Goal: Check status: Verify the current state of an ongoing process or item

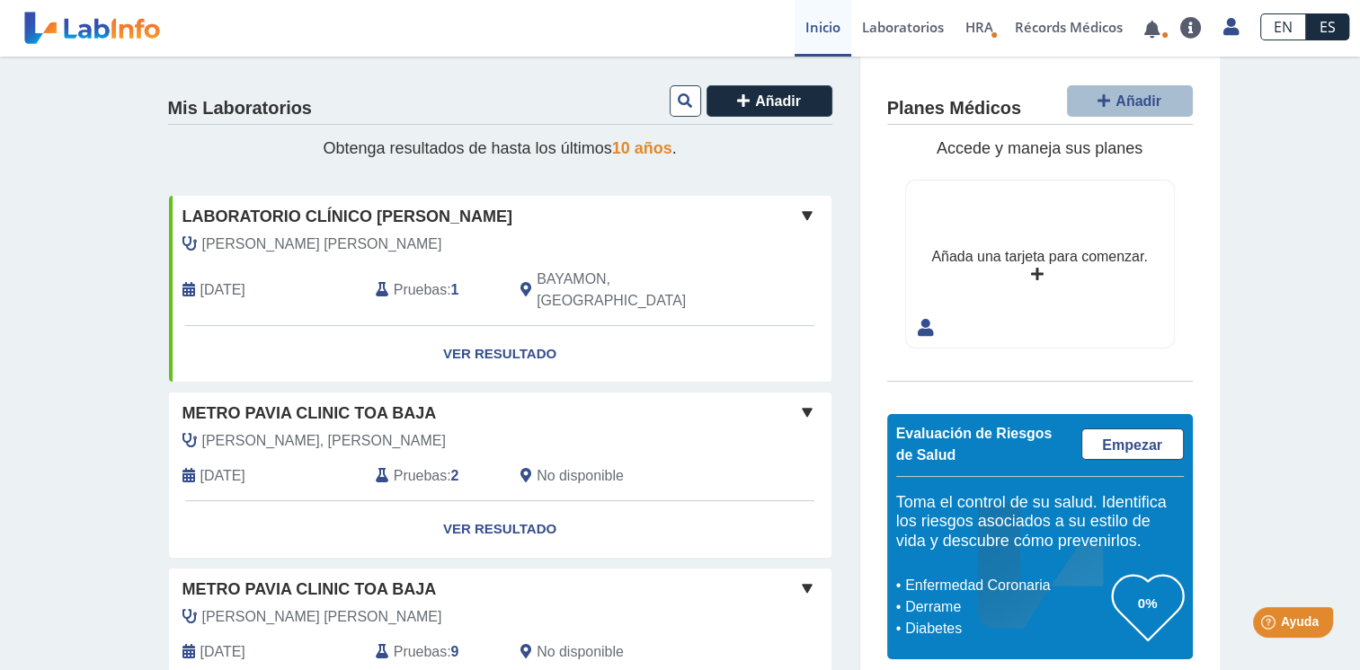
click at [405, 642] on span "Pruebas" at bounding box center [420, 653] width 53 height 22
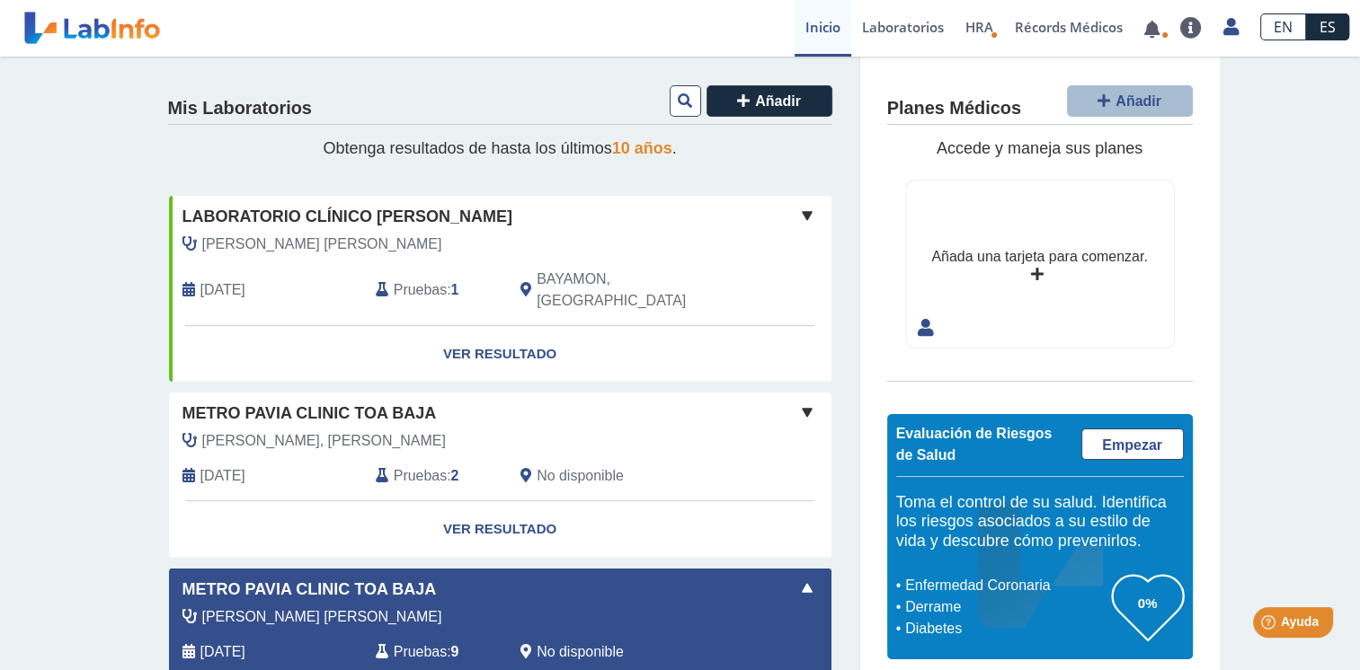
click at [423, 607] on div "[PERSON_NAME] [PERSON_NAME]" at bounding box center [459, 618] width 581 height 22
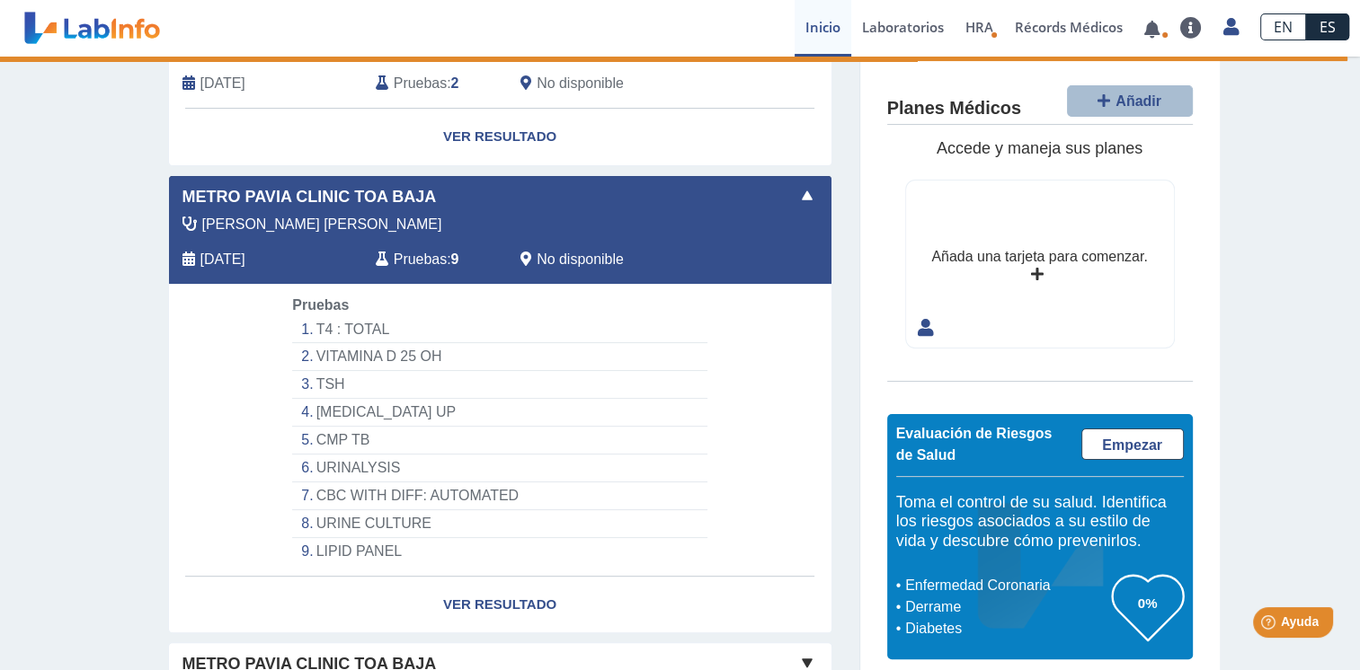
scroll to position [449, 0]
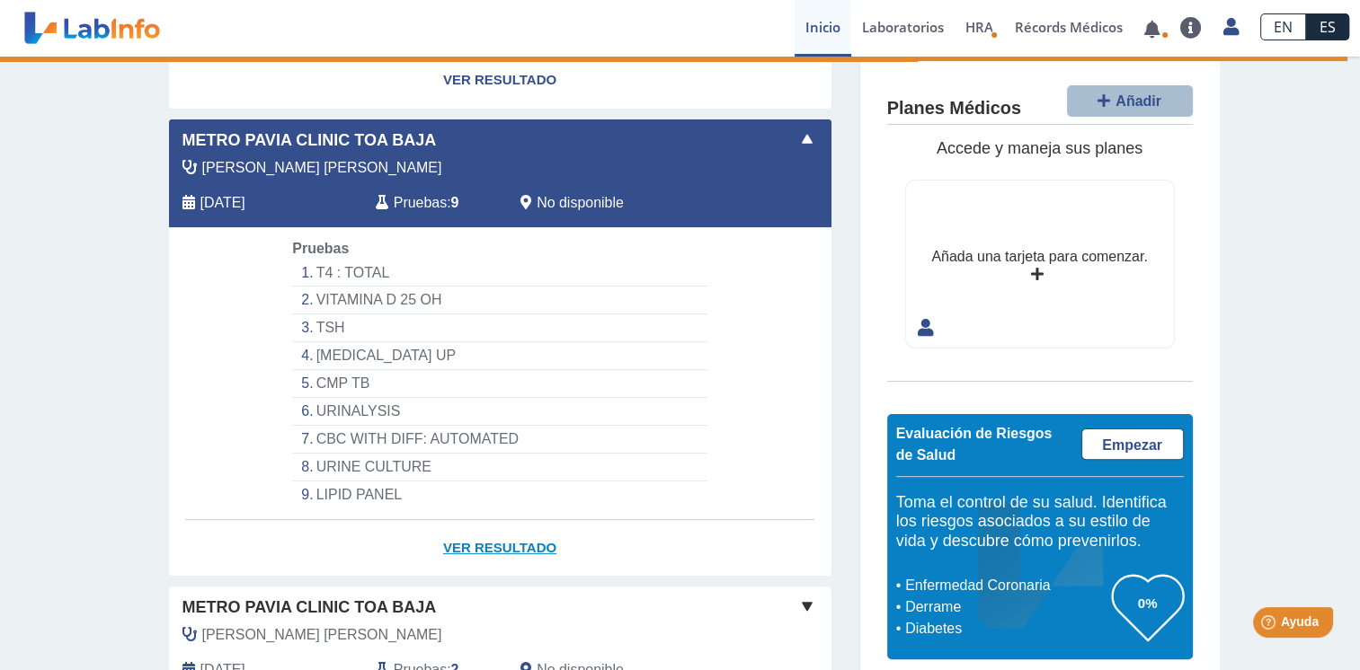
click at [492, 527] on link "Ver Resultado" at bounding box center [500, 548] width 662 height 57
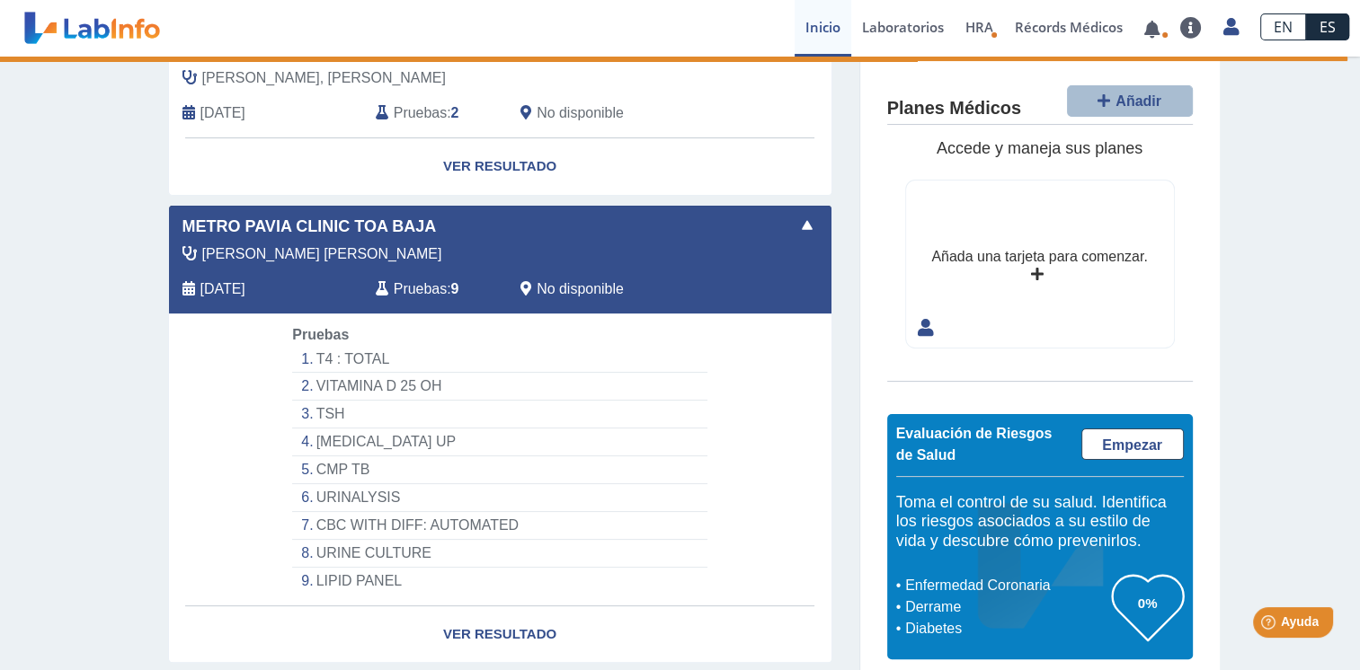
scroll to position [359, 0]
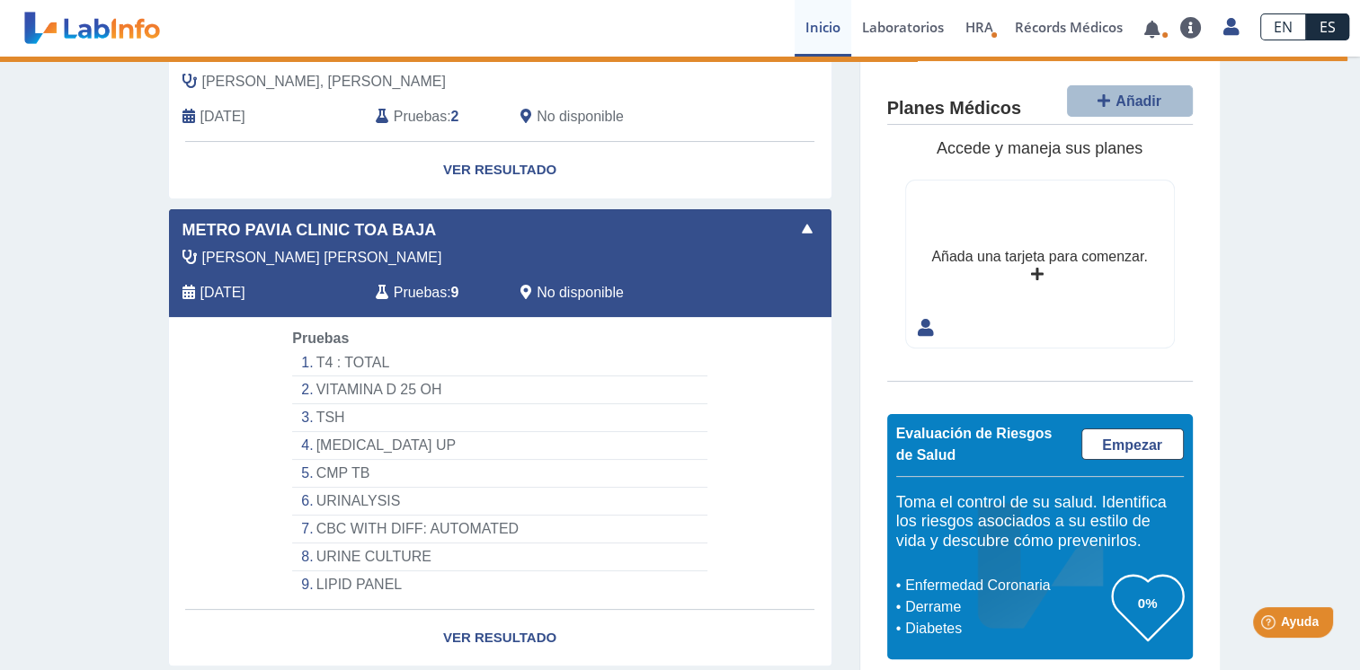
click at [327, 432] on li "[MEDICAL_DATA] UP" at bounding box center [499, 446] width 414 height 28
click at [618, 404] on li "TSH" at bounding box center [499, 418] width 414 height 28
click at [290, 250] on div "[PERSON_NAME] [PERSON_NAME] [DATE] Pruebas : 9 No disponible" at bounding box center [458, 282] width 607 height 70
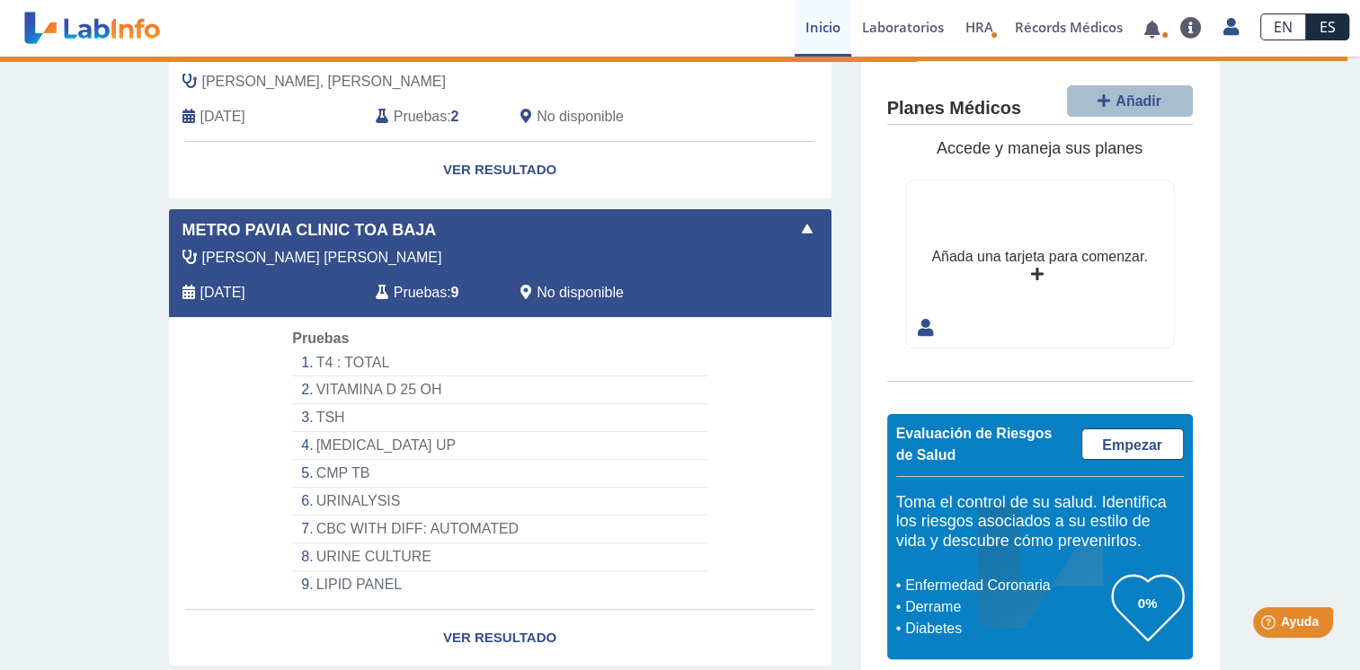
click at [290, 250] on div "[PERSON_NAME] [PERSON_NAME] [DATE] Pruebas : 9 No disponible" at bounding box center [458, 282] width 607 height 70
drag, startPoint x: 290, startPoint y: 250, endPoint x: 293, endPoint y: 263, distance: 13.7
click at [293, 282] on div "[DATE]" at bounding box center [265, 293] width 193 height 22
click at [796, 218] on span at bounding box center [807, 229] width 22 height 22
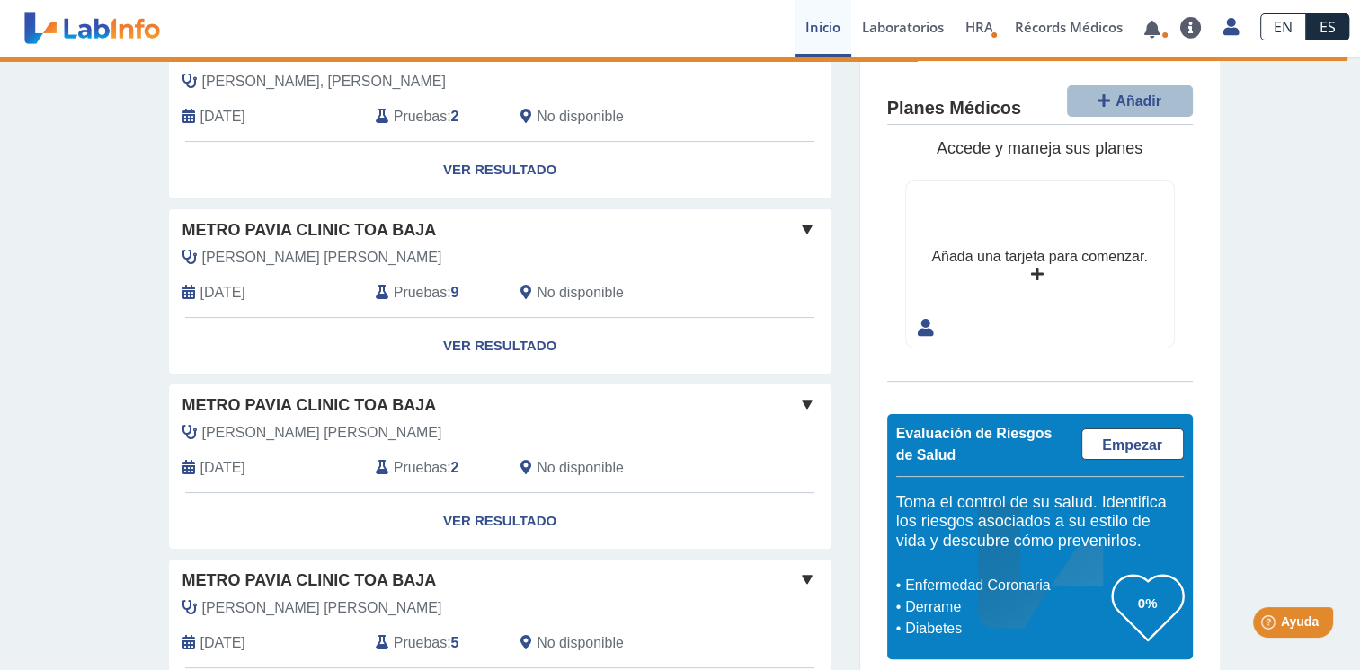
click at [319, 221] on div "Metro Pavia Clinic Toa Baja [PERSON_NAME] [PERSON_NAME] [DATE] Pruebas : 9 No d…" at bounding box center [500, 263] width 662 height 108
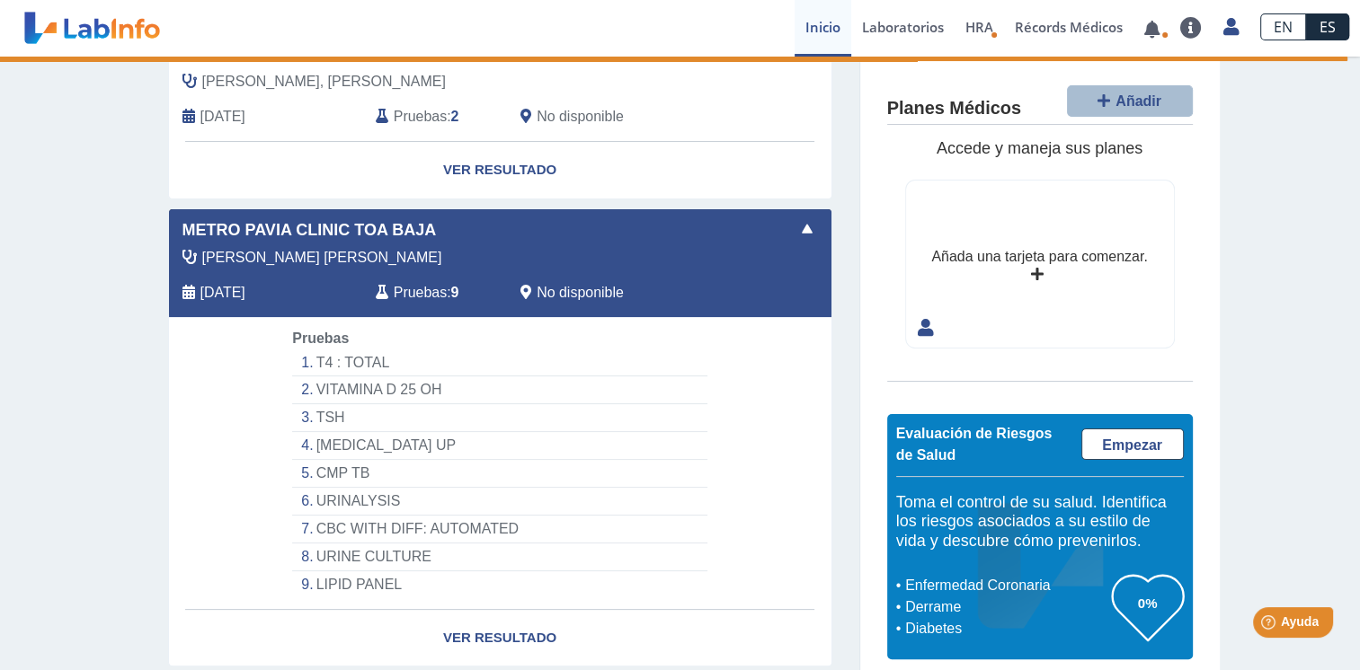
click at [319, 221] on div "Metro Pavia Clinic Toa Baja [PERSON_NAME] [PERSON_NAME] [DATE] Pruebas : 9 No d…" at bounding box center [500, 263] width 662 height 108
click at [421, 282] on span "Pruebas" at bounding box center [420, 293] width 53 height 22
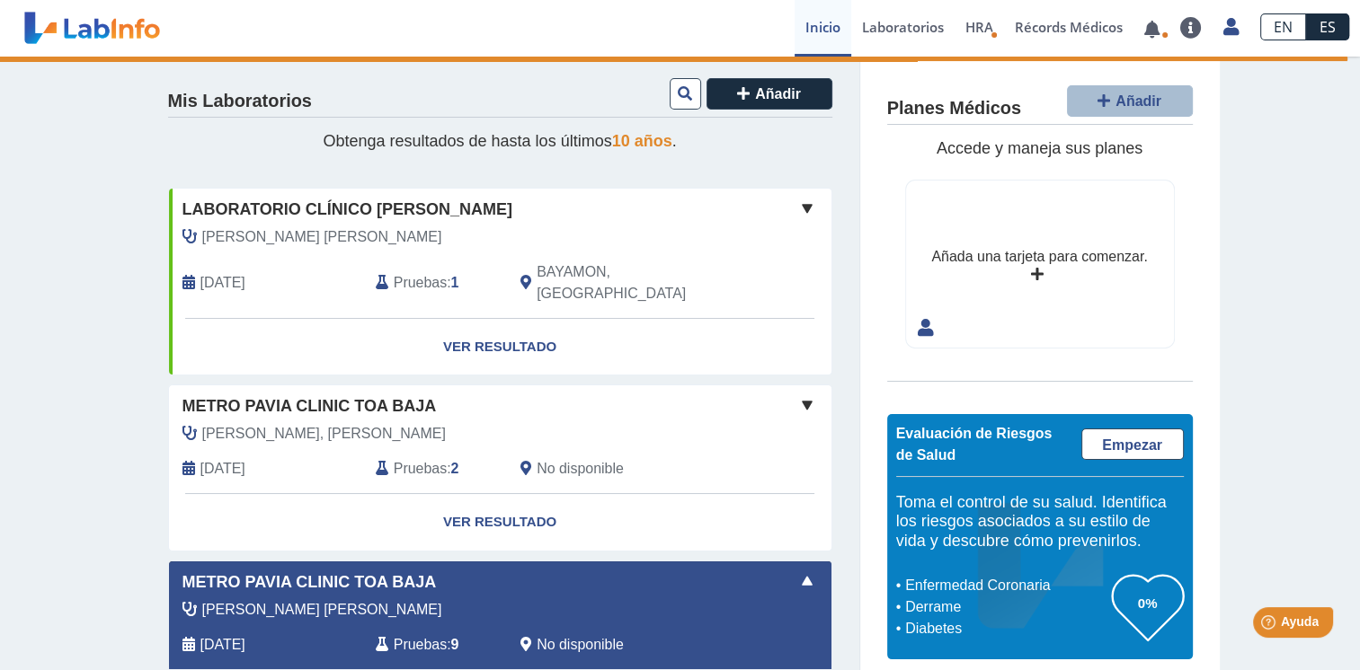
scroll to position [0, 0]
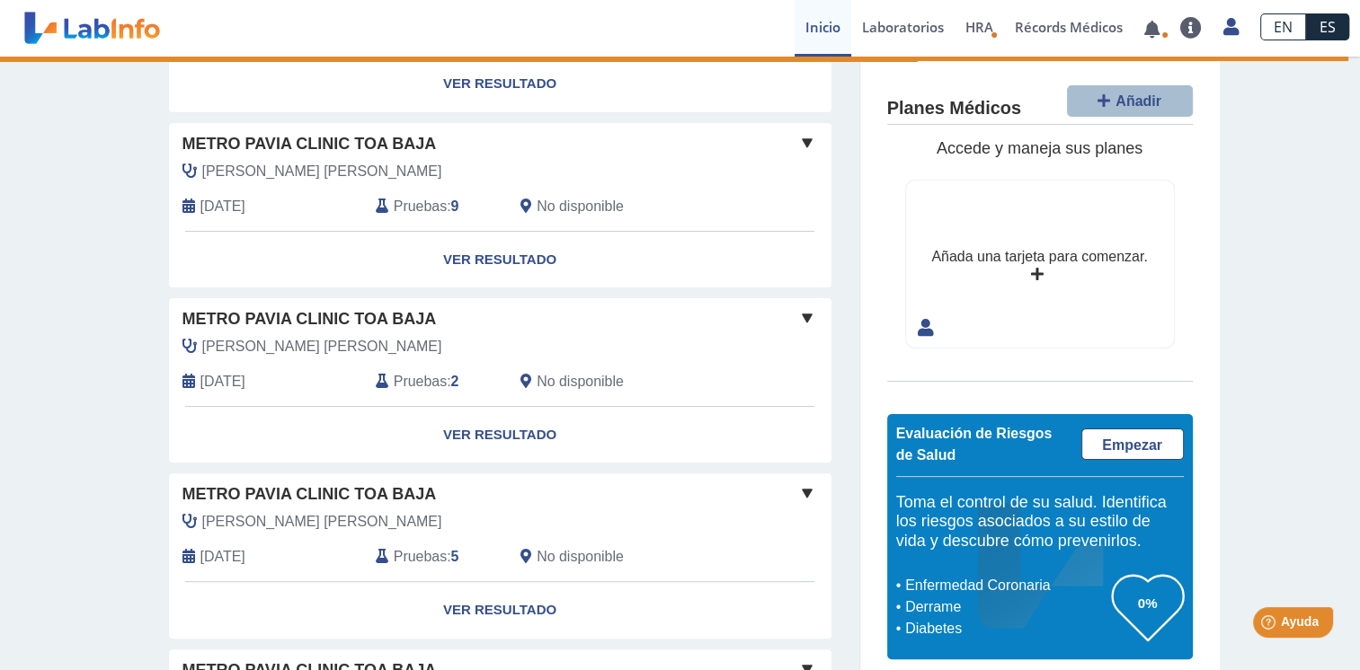
scroll to position [449, 0]
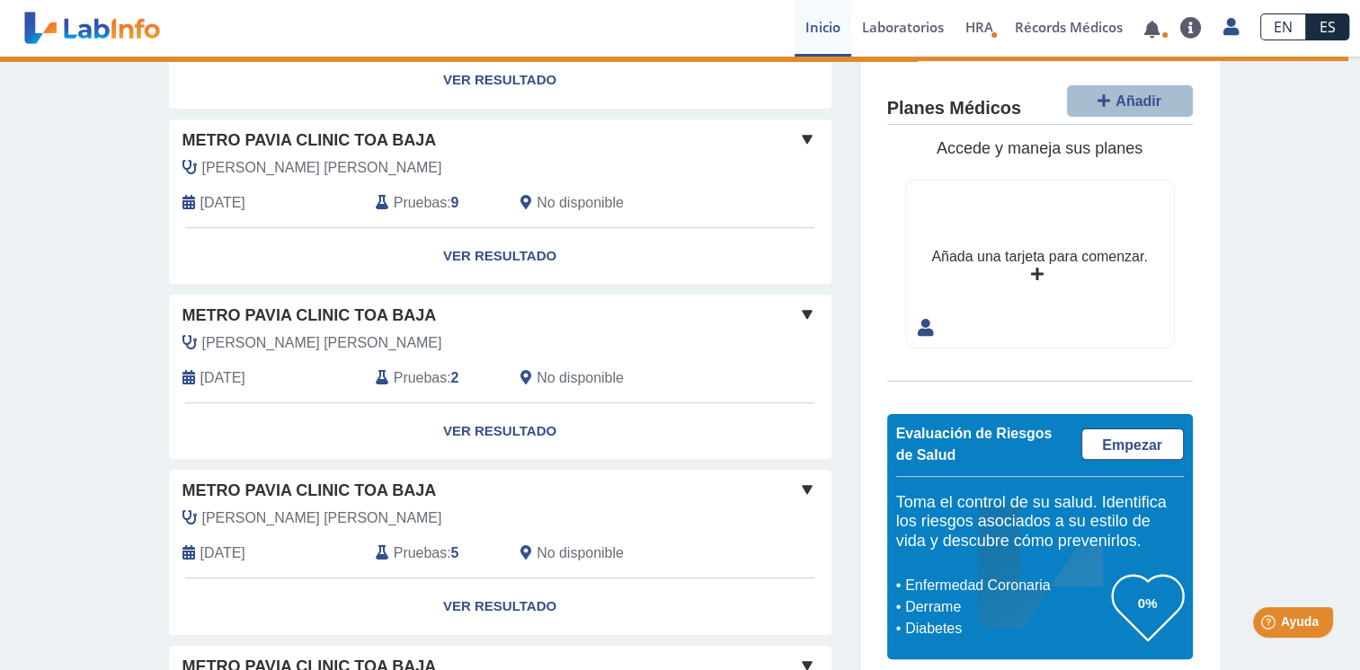
click at [306, 129] on span "Metro Pavia Clinic Toa Baja" at bounding box center [309, 141] width 254 height 24
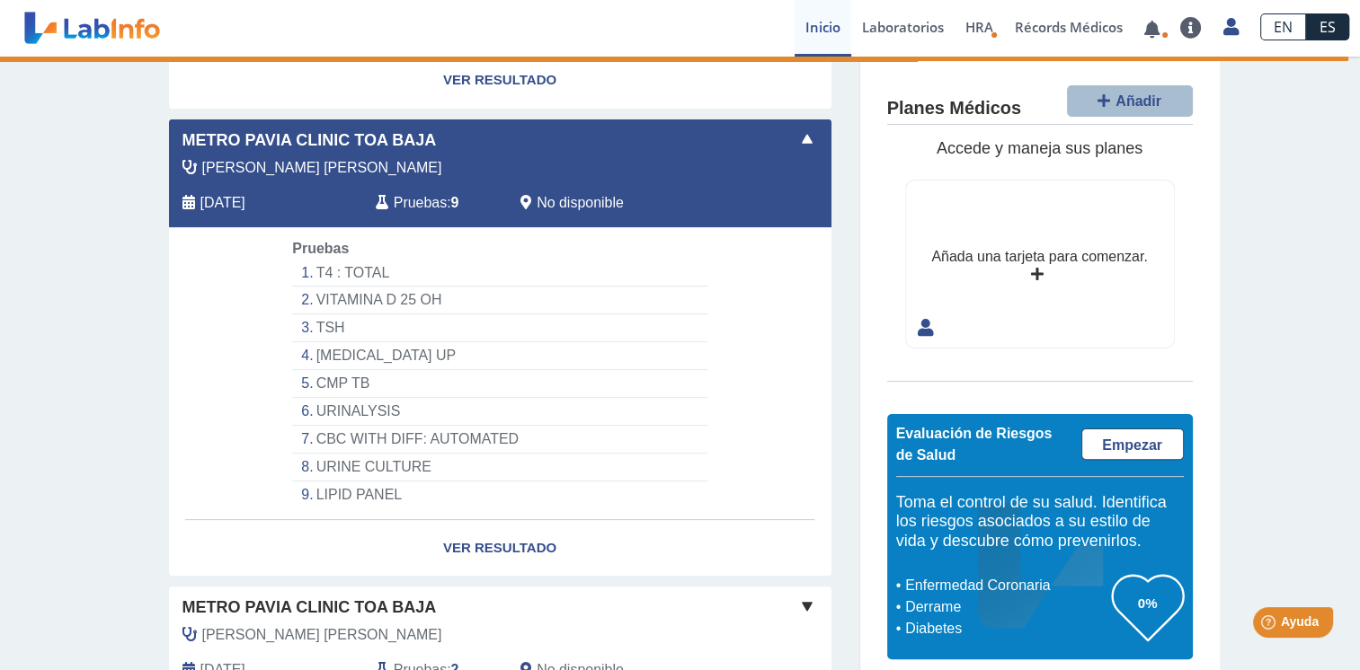
click at [386, 160] on div "[PERSON_NAME] [PERSON_NAME] [DATE] Pruebas : 9 No disponible" at bounding box center [458, 192] width 607 height 70
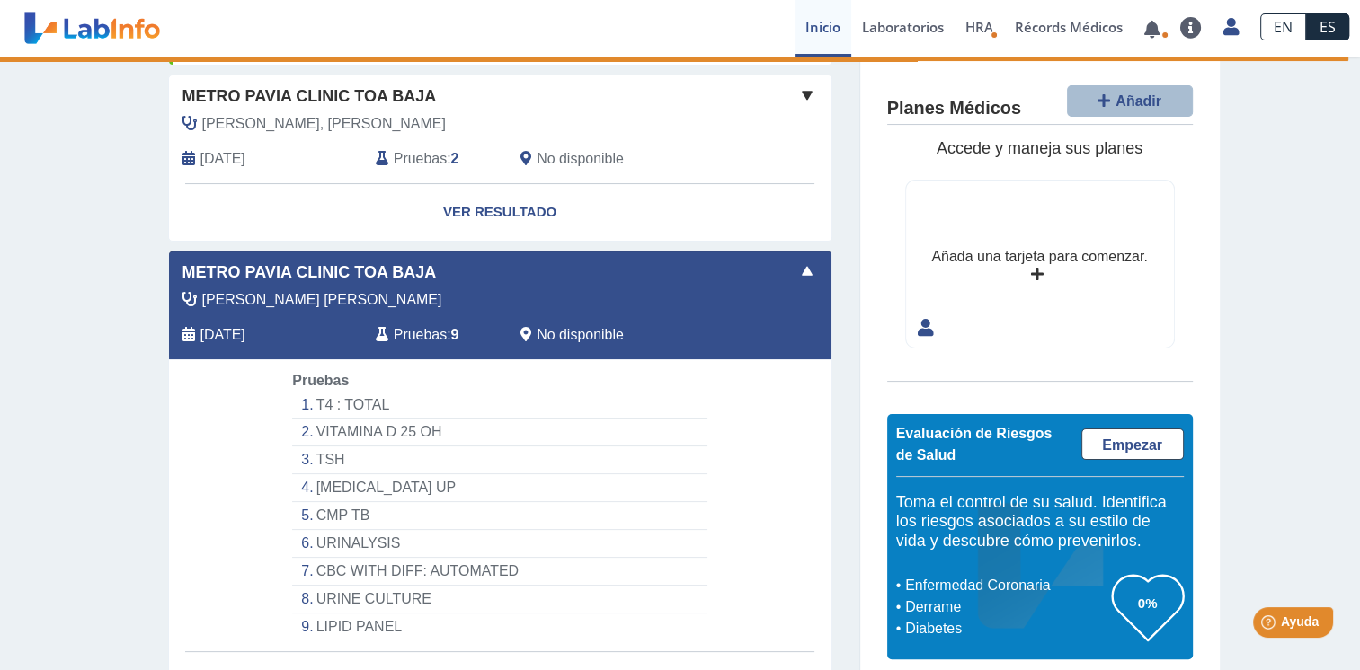
scroll to position [359, 0]
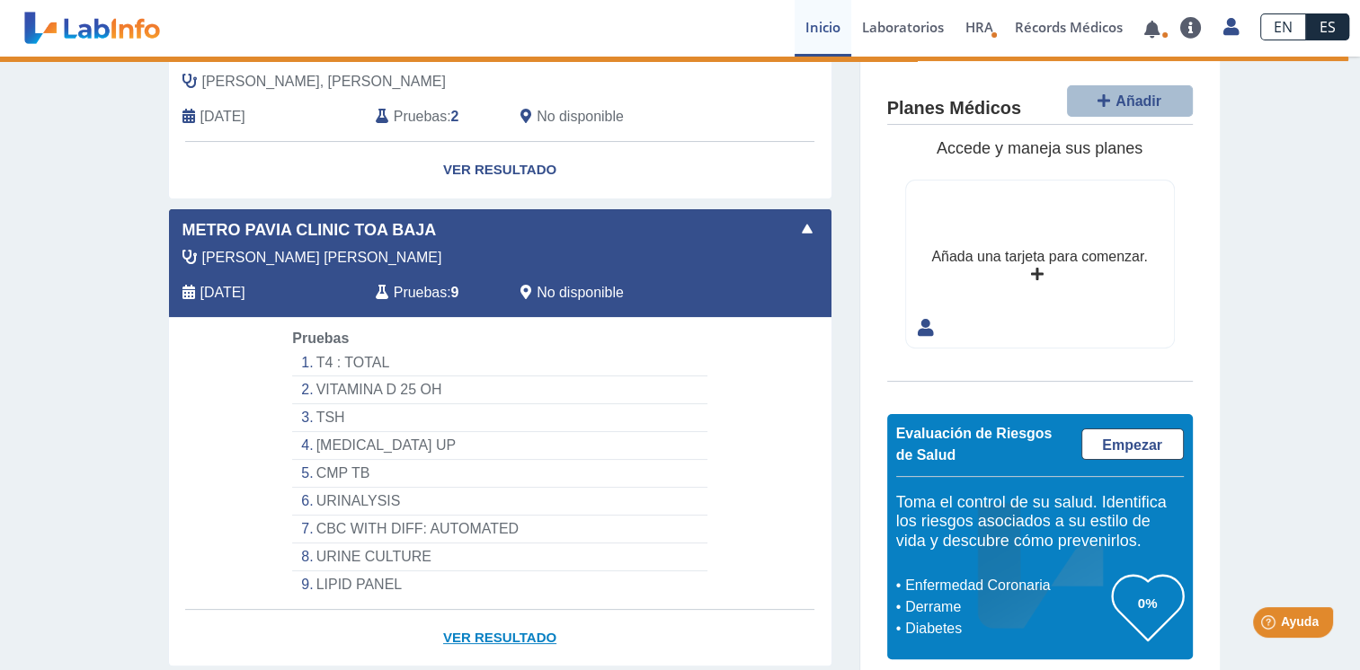
click at [474, 613] on link "Ver Resultado" at bounding box center [500, 638] width 662 height 57
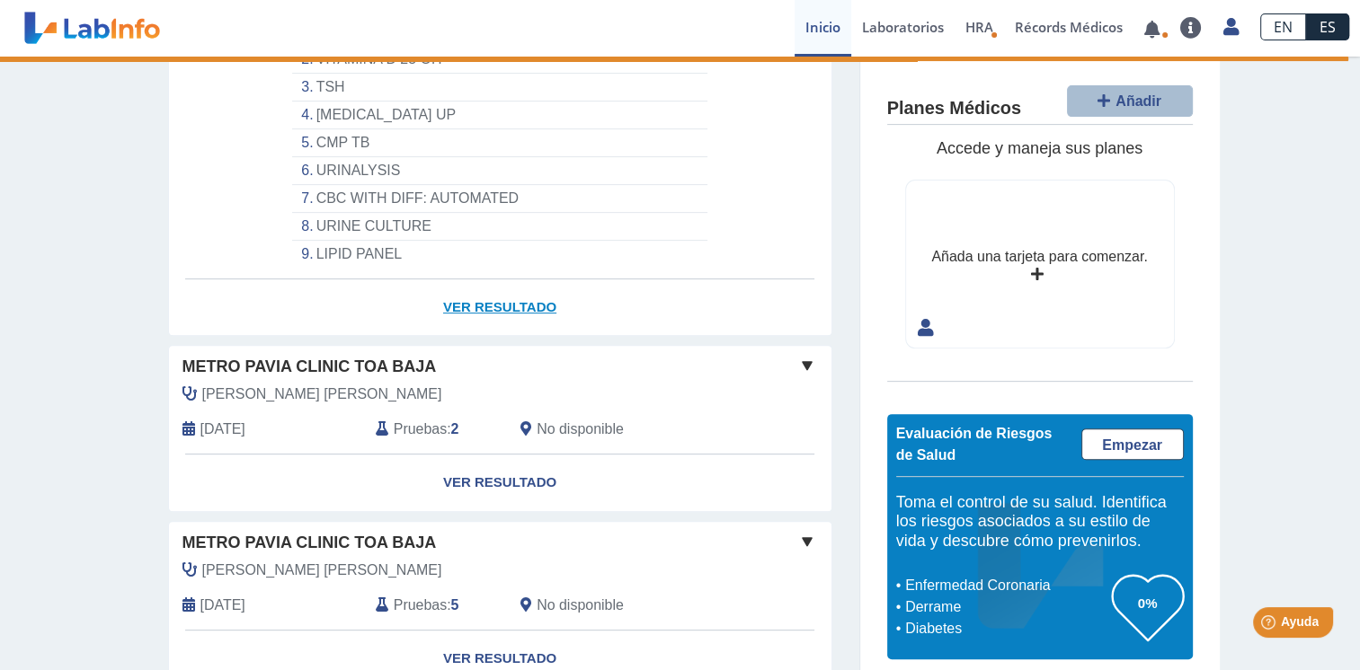
scroll to position [719, 0]
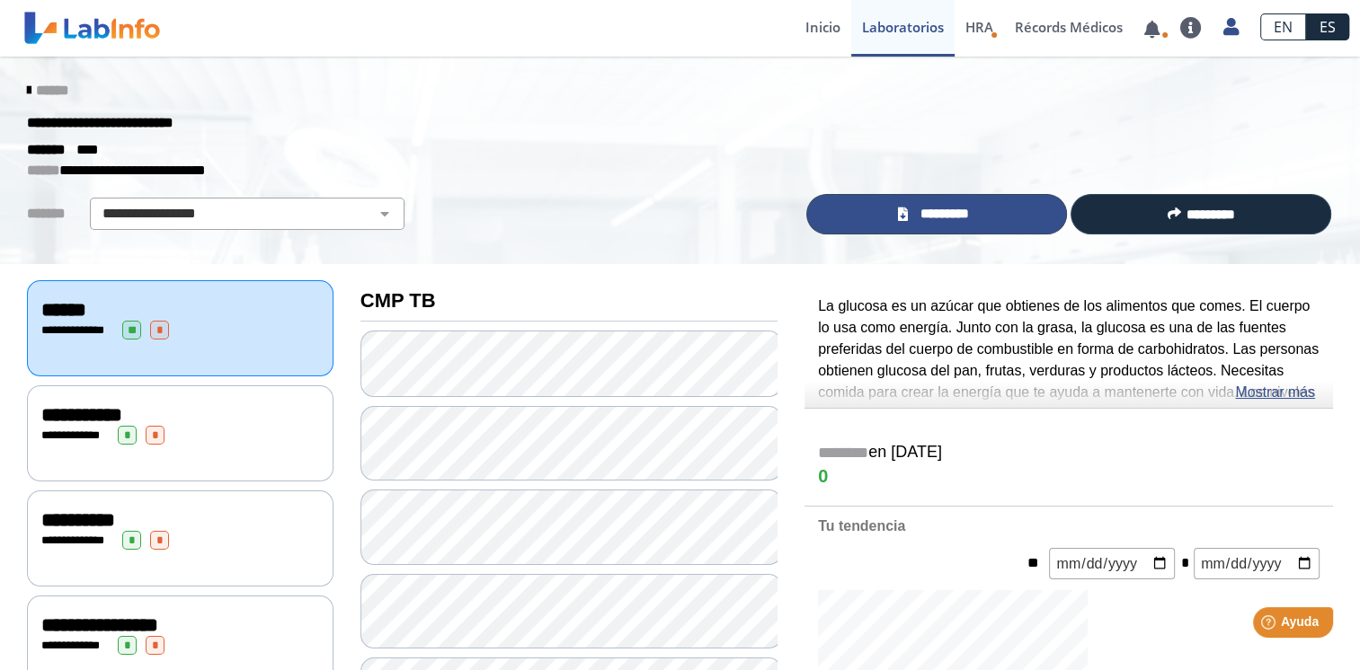
click at [959, 210] on span "*********" at bounding box center [944, 214] width 62 height 21
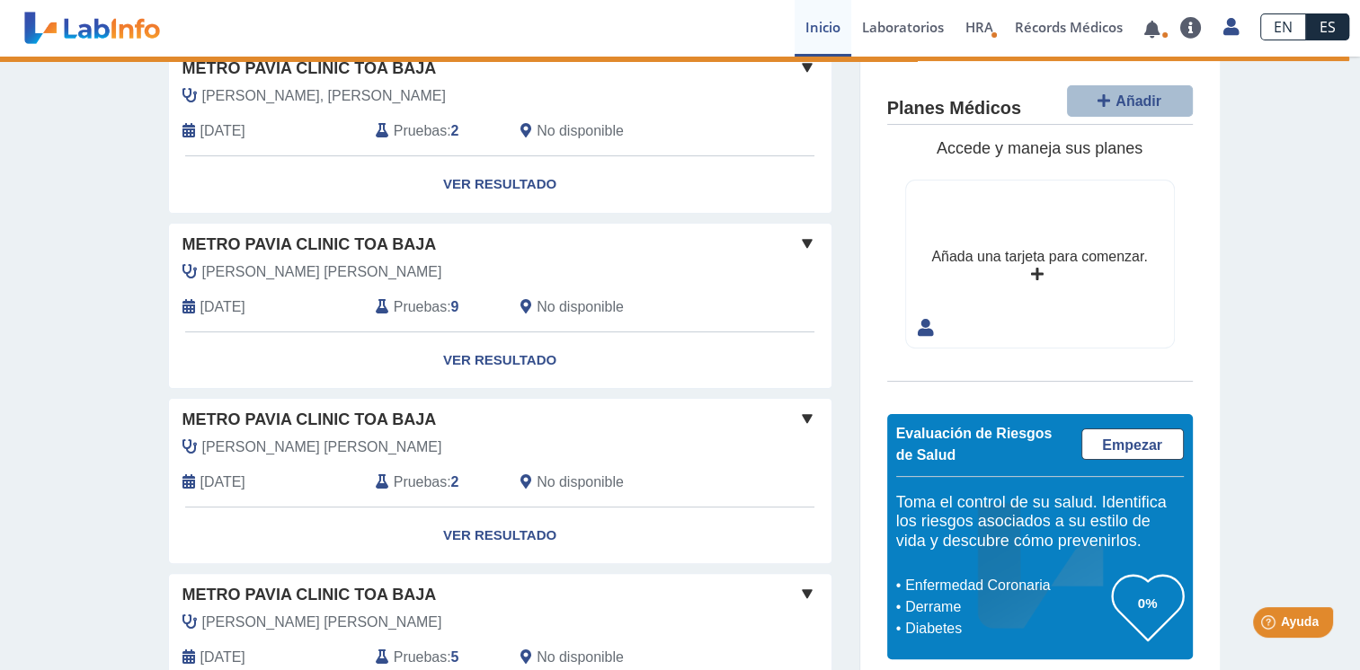
scroll to position [359, 0]
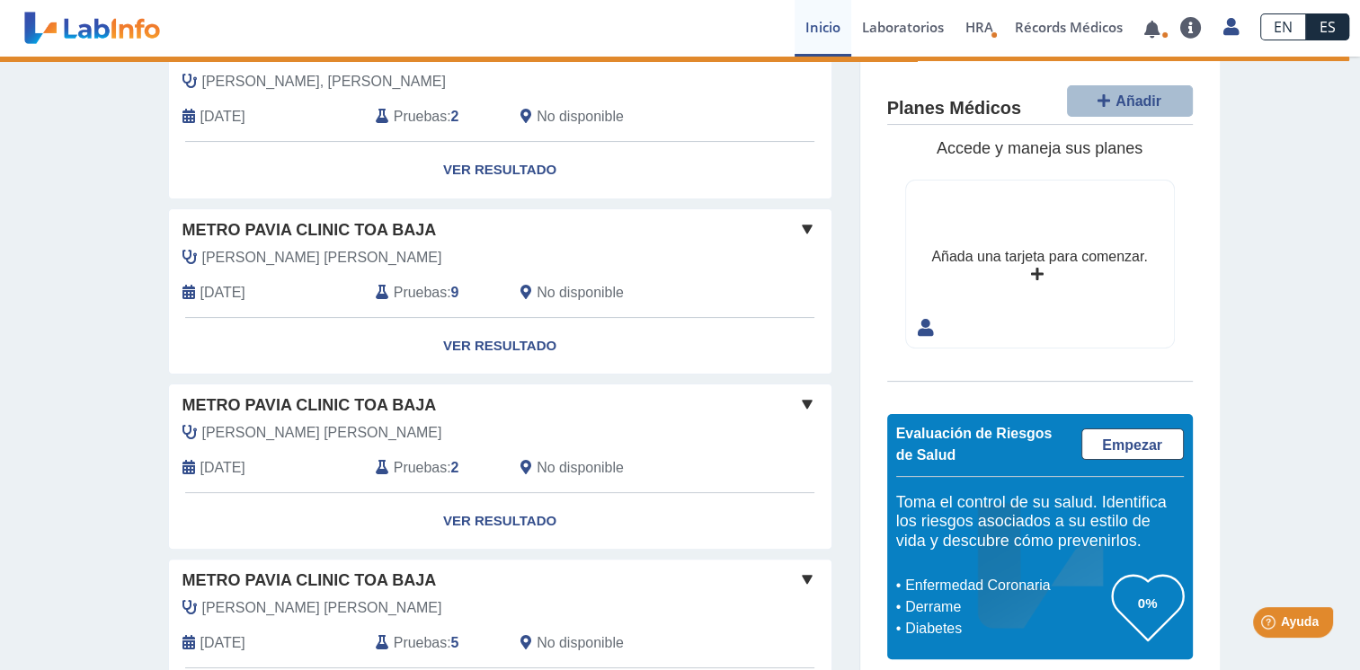
click at [801, 218] on span at bounding box center [807, 229] width 22 height 22
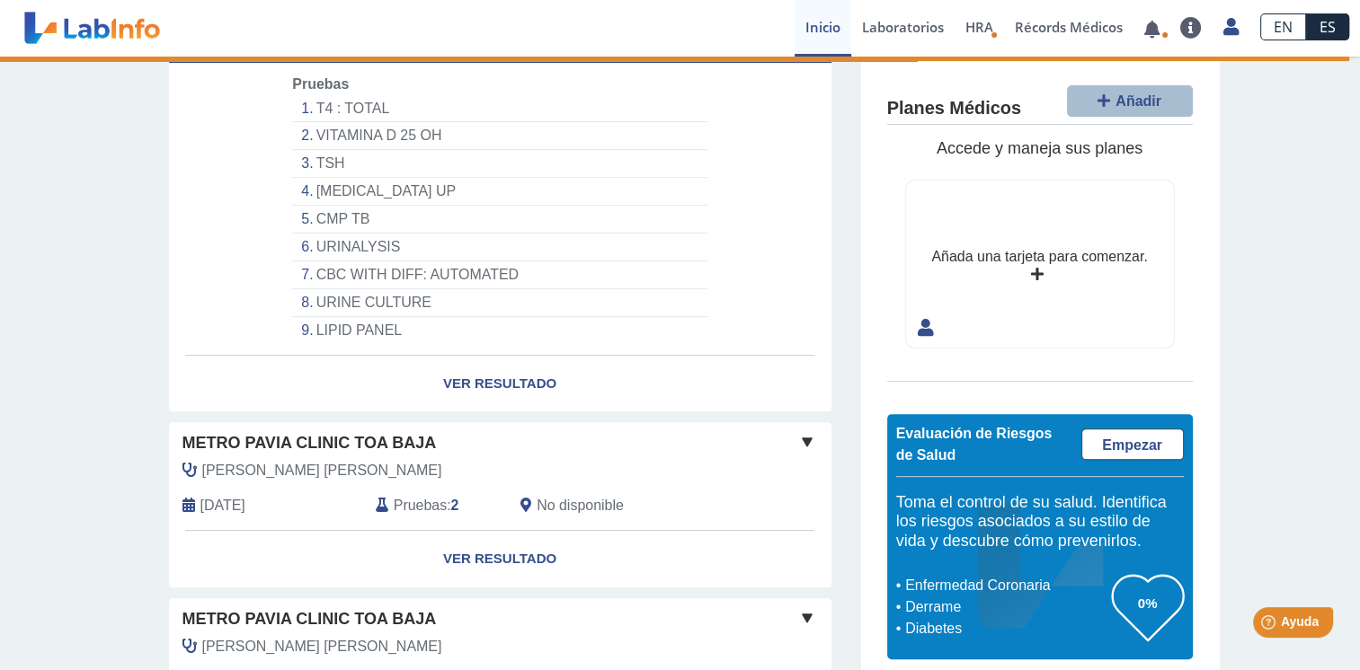
scroll to position [629, 0]
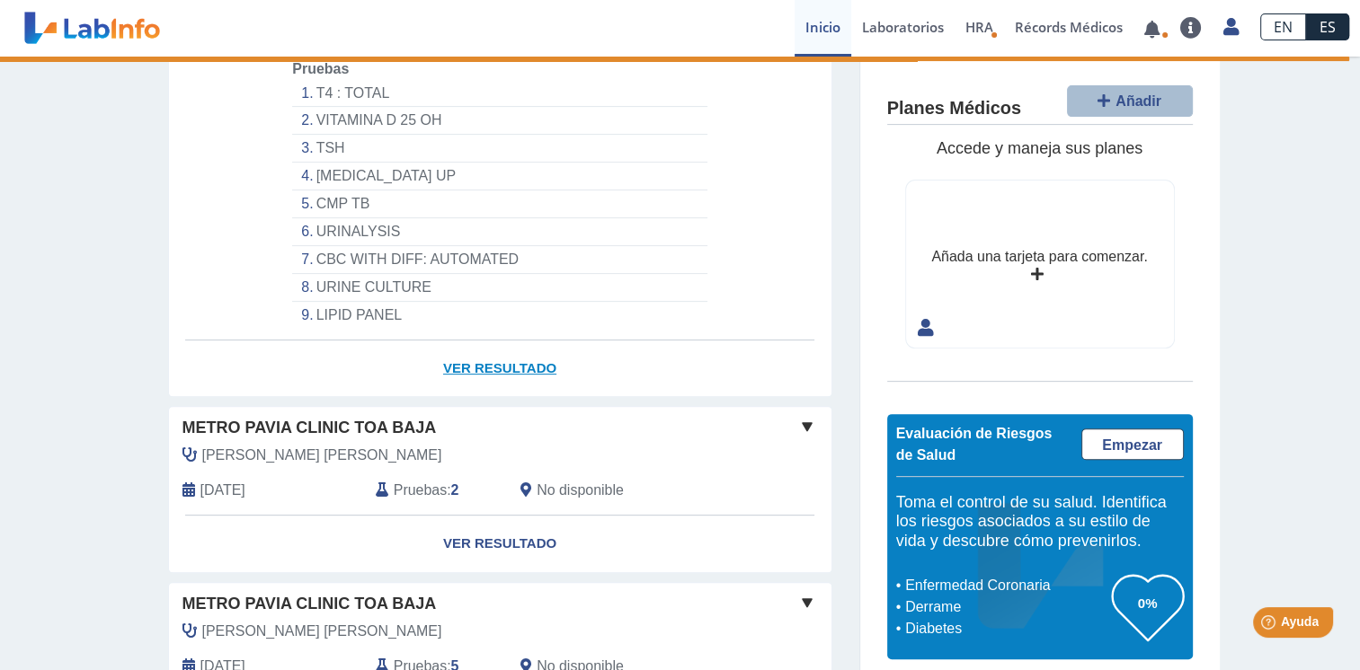
click at [501, 344] on link "Ver Resultado" at bounding box center [500, 369] width 662 height 57
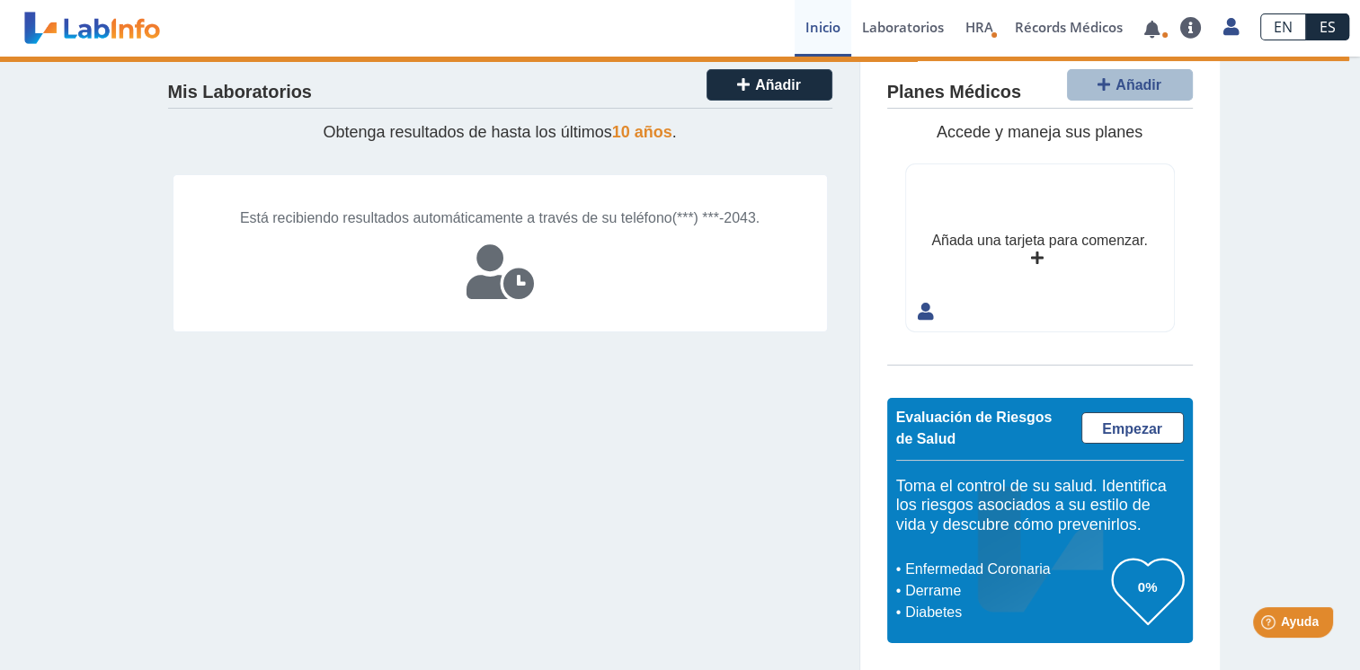
scroll to position [15, 0]
click at [510, 297] on icon at bounding box center [499, 273] width 67 height 54
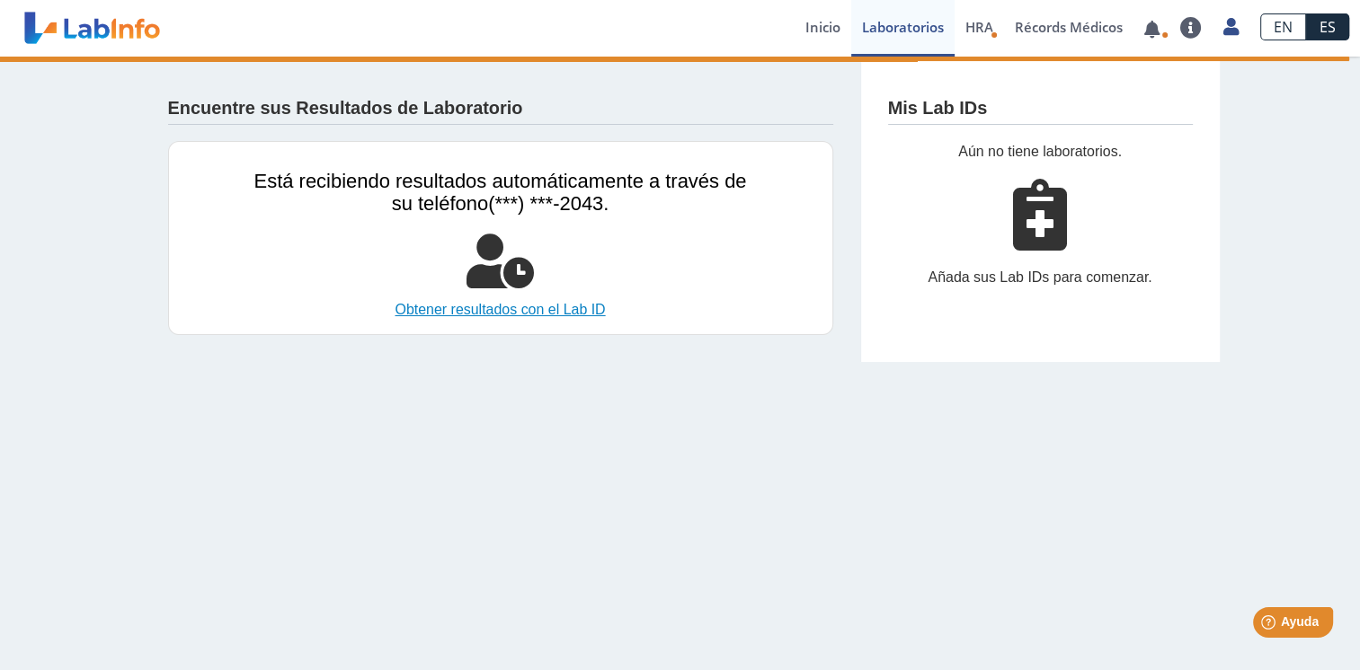
click at [505, 313] on link "Obtener resultados con el Lab ID" at bounding box center [500, 310] width 492 height 22
